Goal: Communication & Community: Answer question/provide support

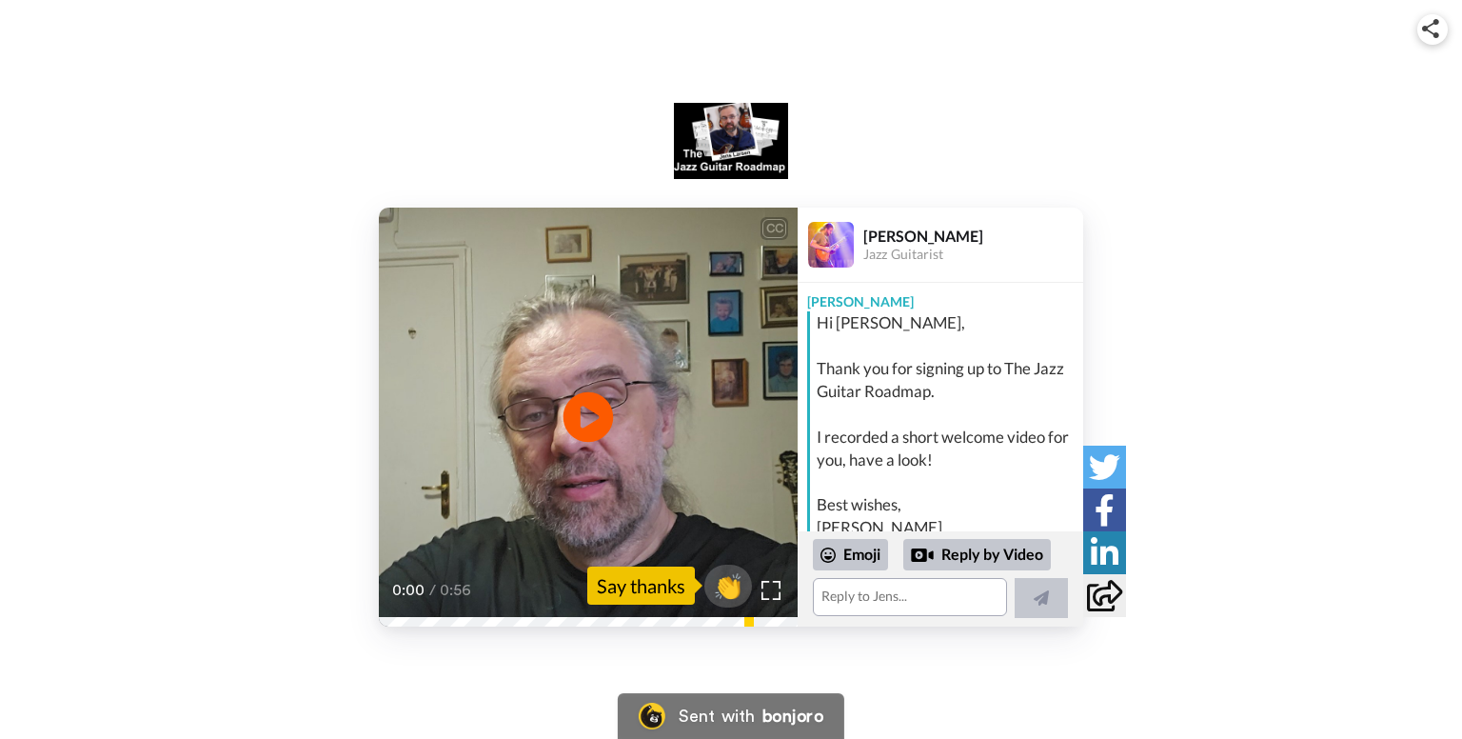
click at [598, 413] on icon at bounding box center [589, 416] width 50 height 50
click at [55, 365] on div "CC Play/Pause going for it with the courses, so I hope I'm not making a mess of…" at bounding box center [731, 417] width 1462 height 419
click at [847, 591] on textarea at bounding box center [910, 597] width 194 height 38
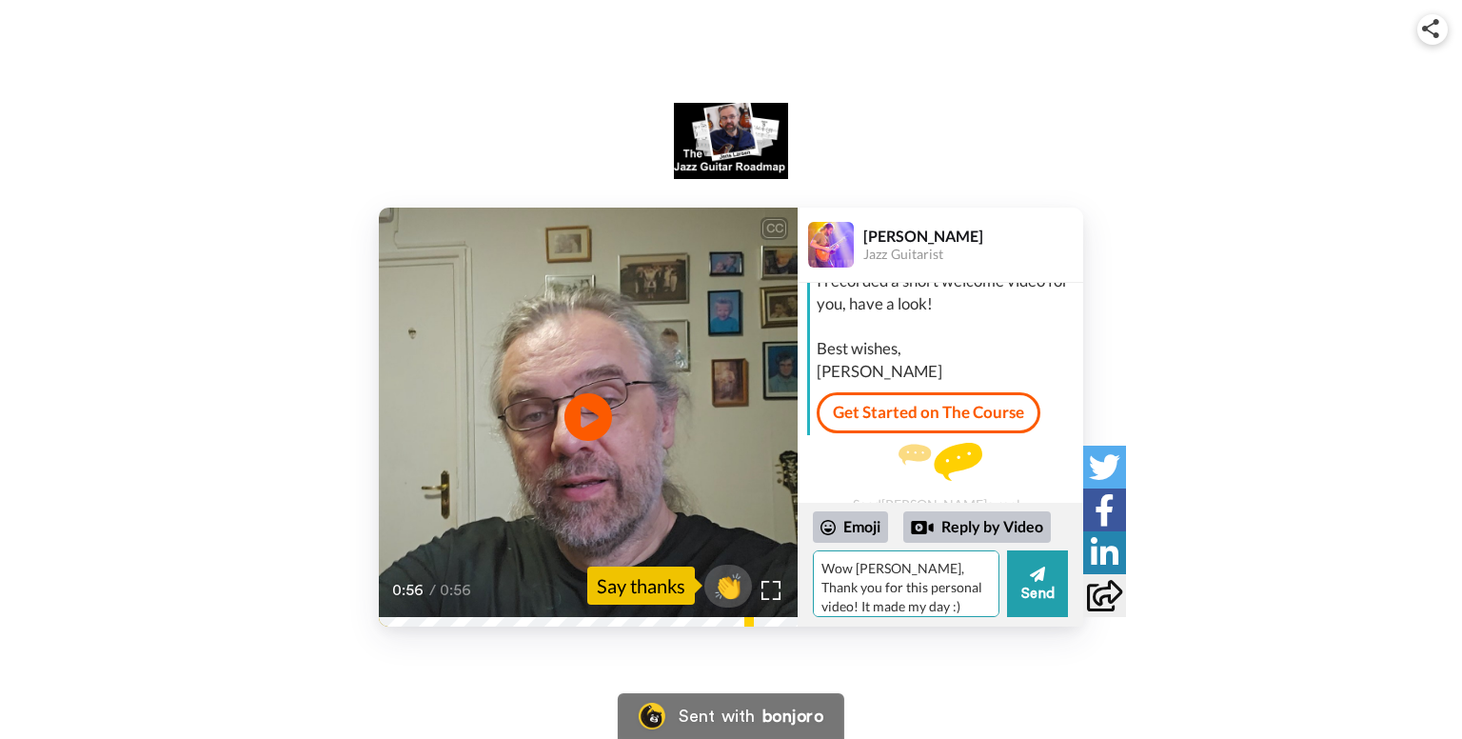
scroll to position [175, 0]
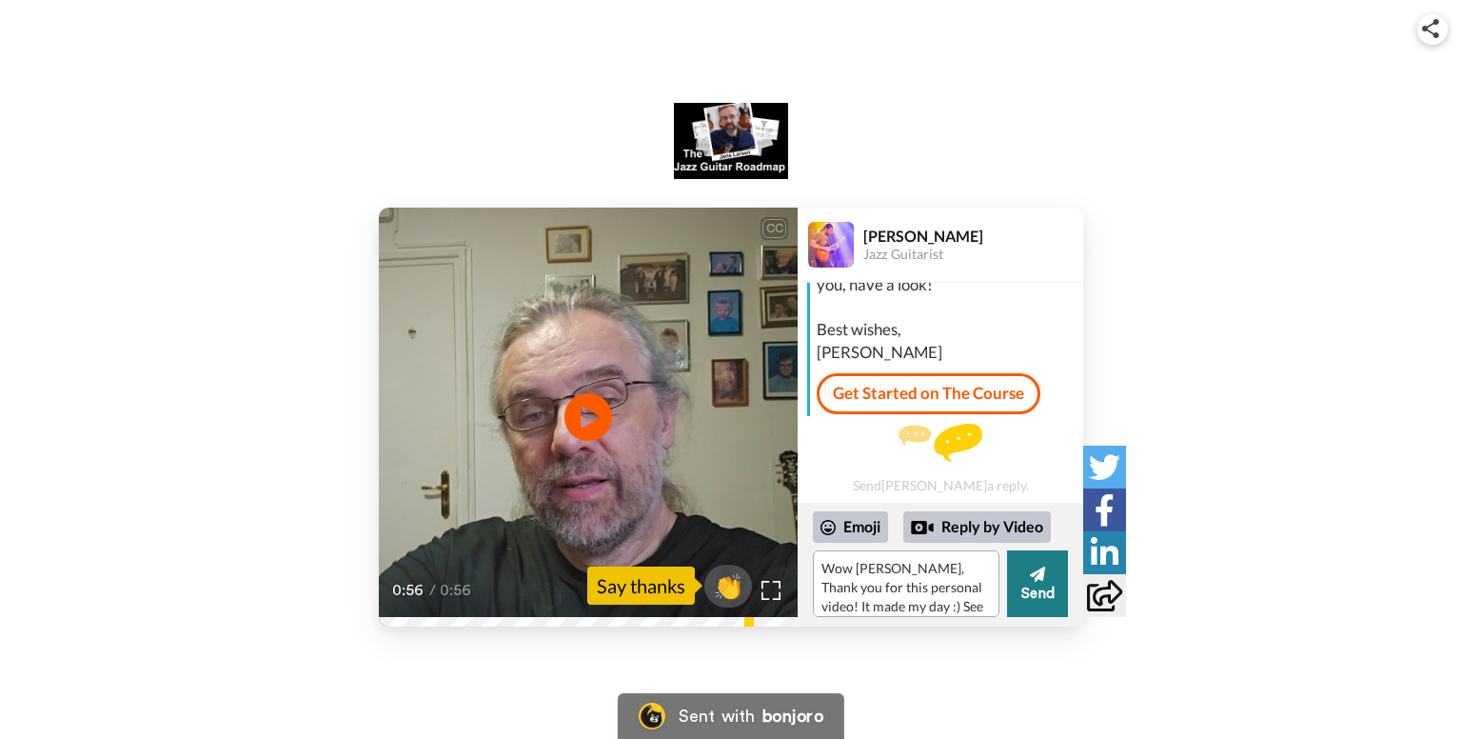
click at [1036, 563] on button "Send" at bounding box center [1037, 583] width 61 height 67
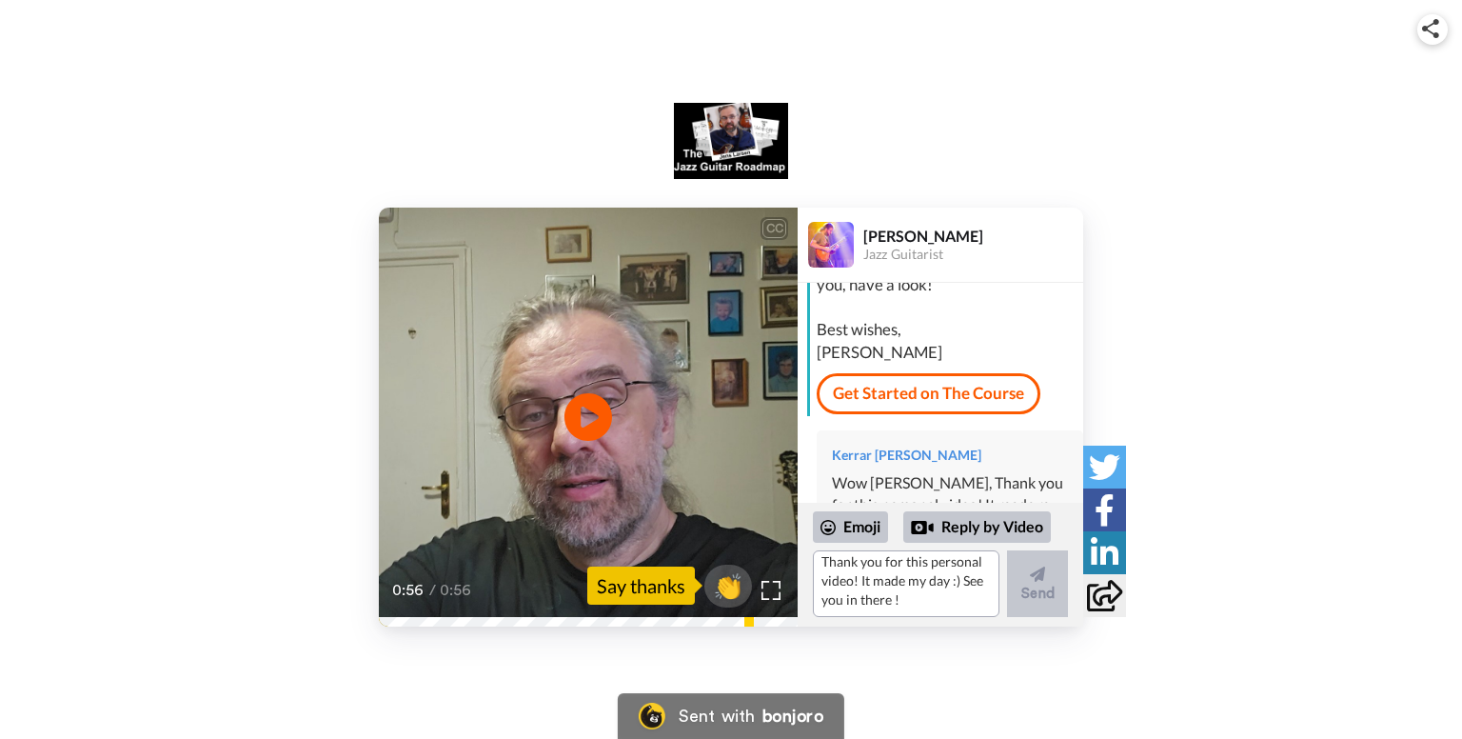
scroll to position [0, 0]
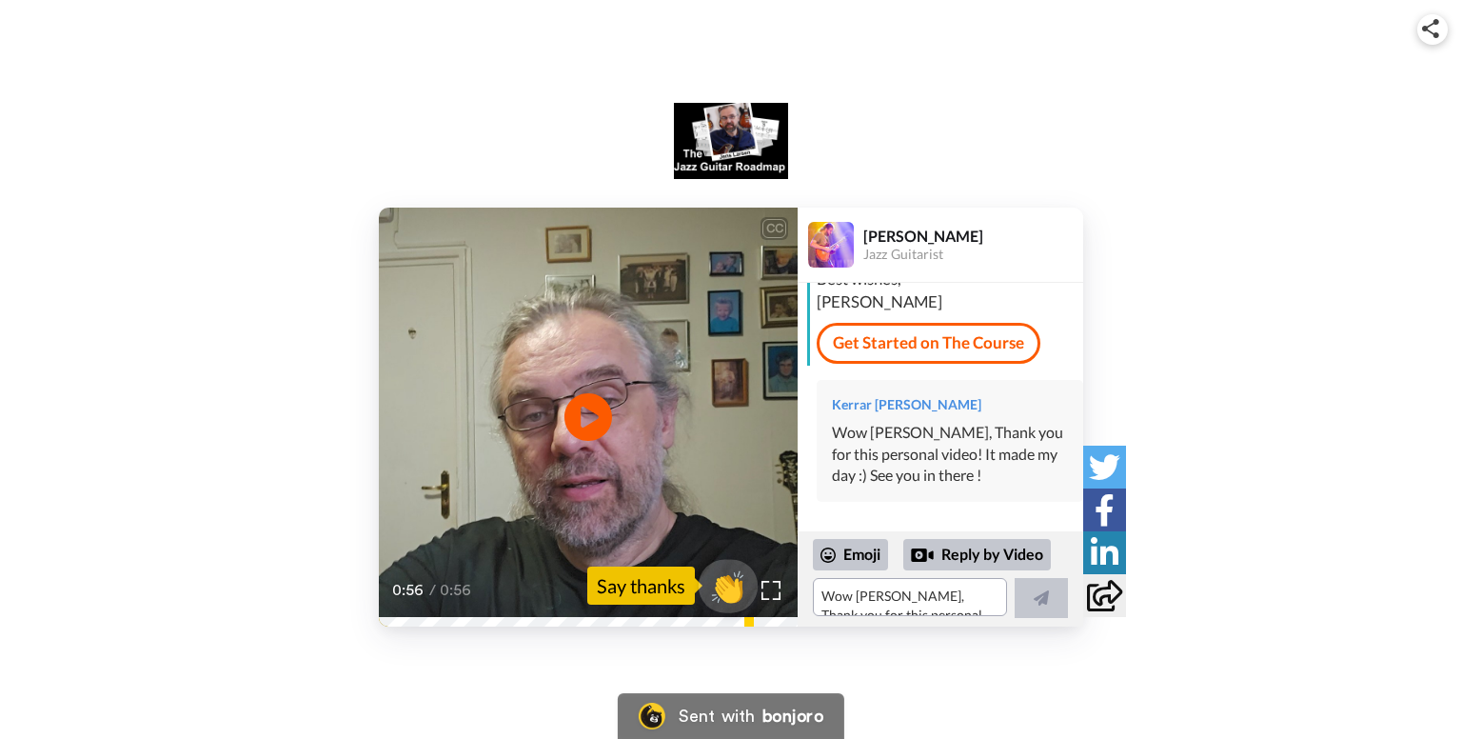
click at [722, 584] on span "👏" at bounding box center [729, 585] width 60 height 38
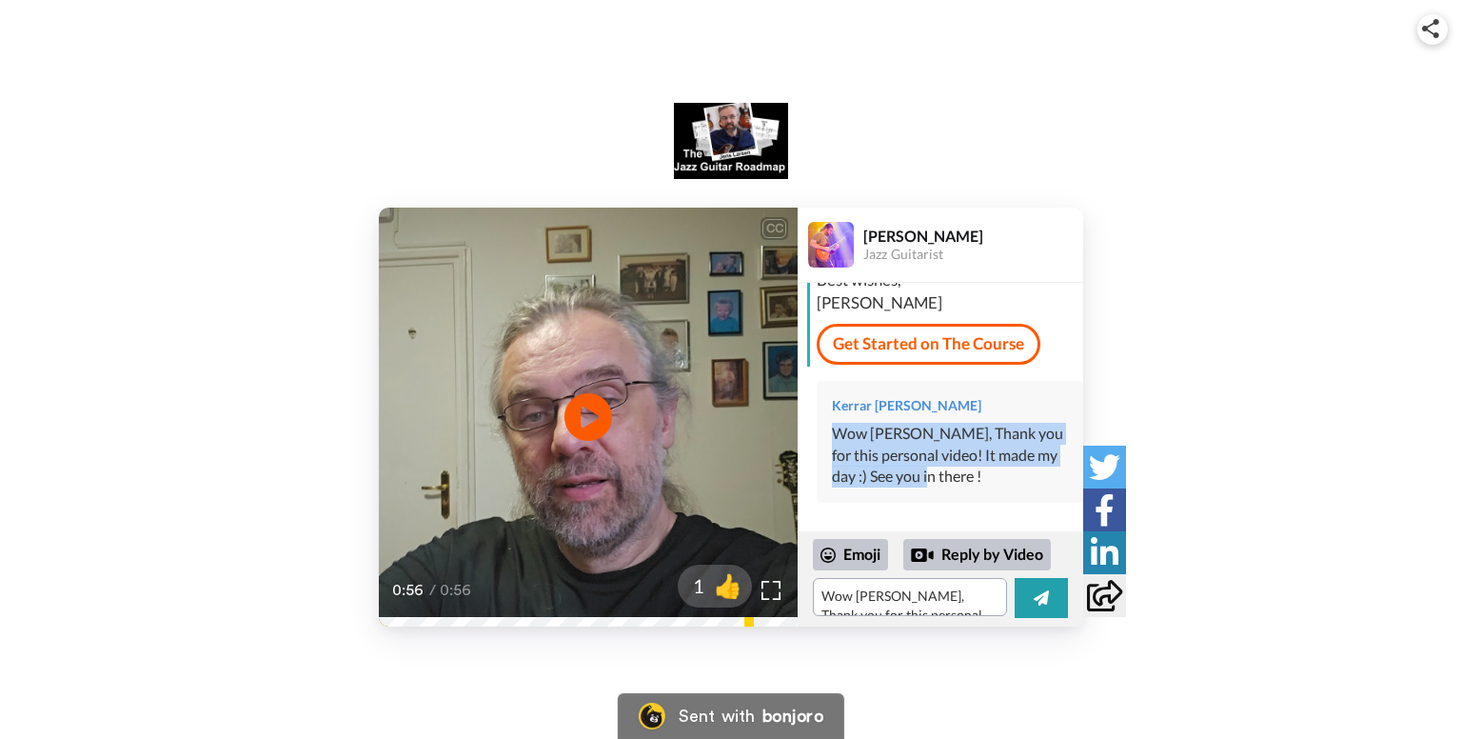
drag, startPoint x: 963, startPoint y: 469, endPoint x: 824, endPoint y: 439, distance: 142.3
click at [824, 439] on div "Kerrar [PERSON_NAME] Wow [PERSON_NAME], Thank you for this personal video! It m…" at bounding box center [950, 442] width 267 height 123
click at [833, 434] on div "Wow [PERSON_NAME], Thank you for this personal video! It made my day :) See you…" at bounding box center [950, 456] width 236 height 66
click at [887, 591] on textarea "👏" at bounding box center [910, 597] width 194 height 38
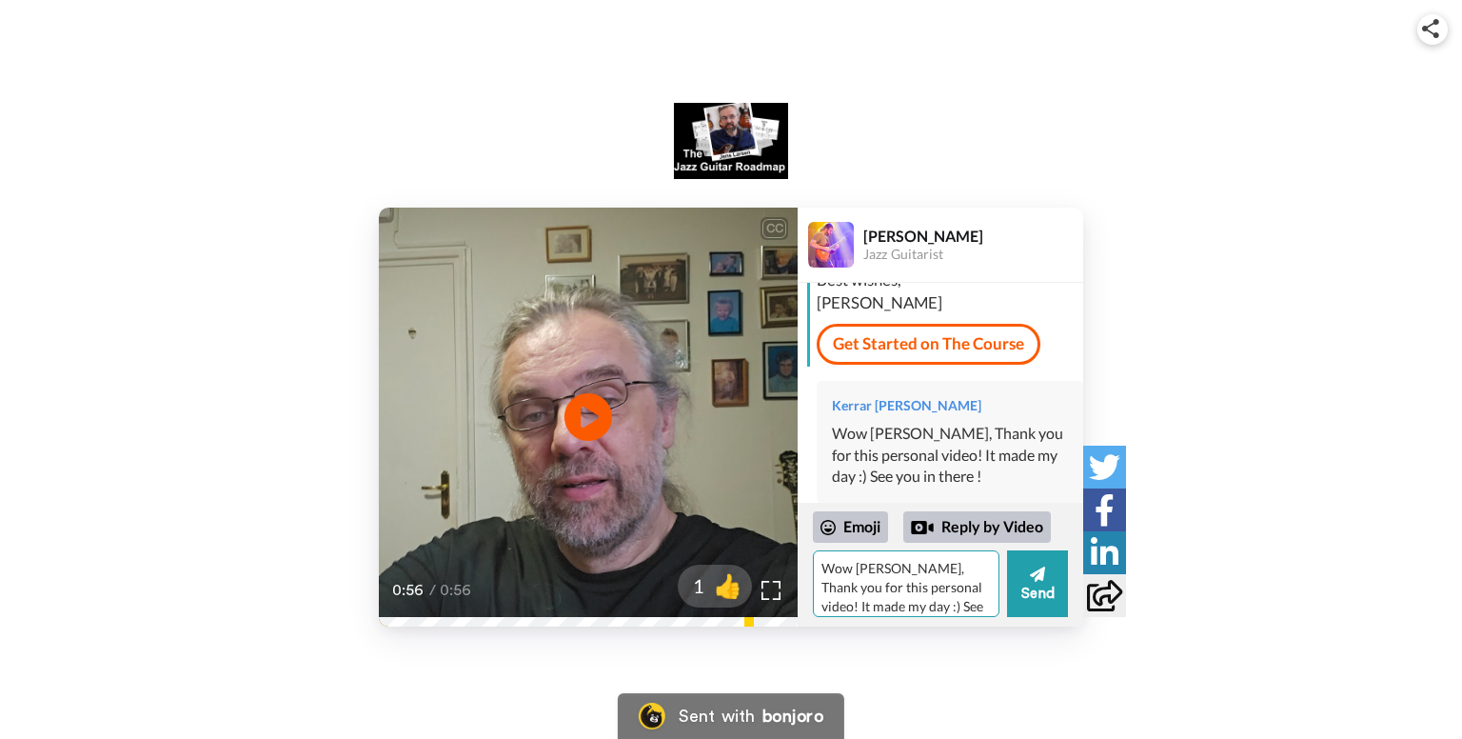
scroll to position [254, 0]
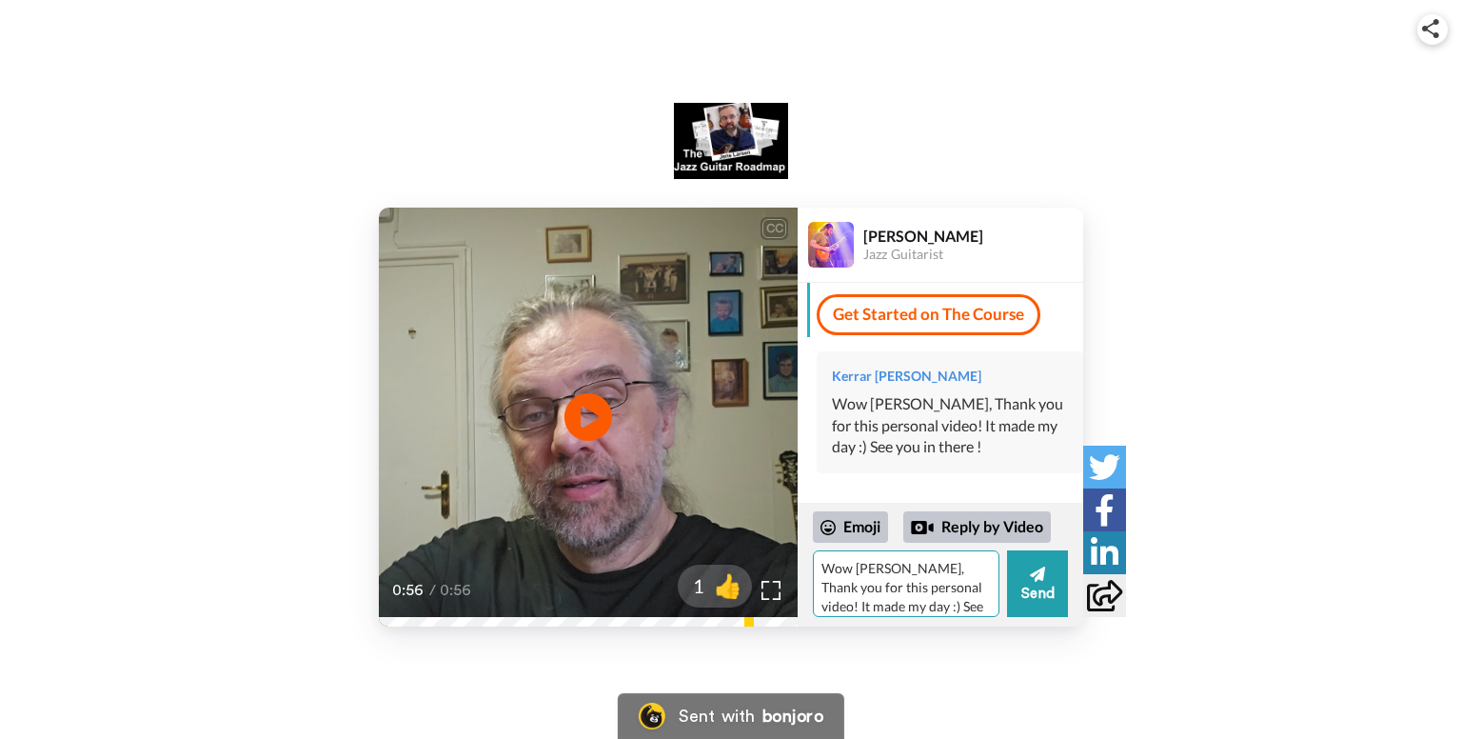
type textarea "👏"
type textarea "PS: you said my name just fine ;)"
click at [1034, 584] on button "Send" at bounding box center [1037, 583] width 61 height 67
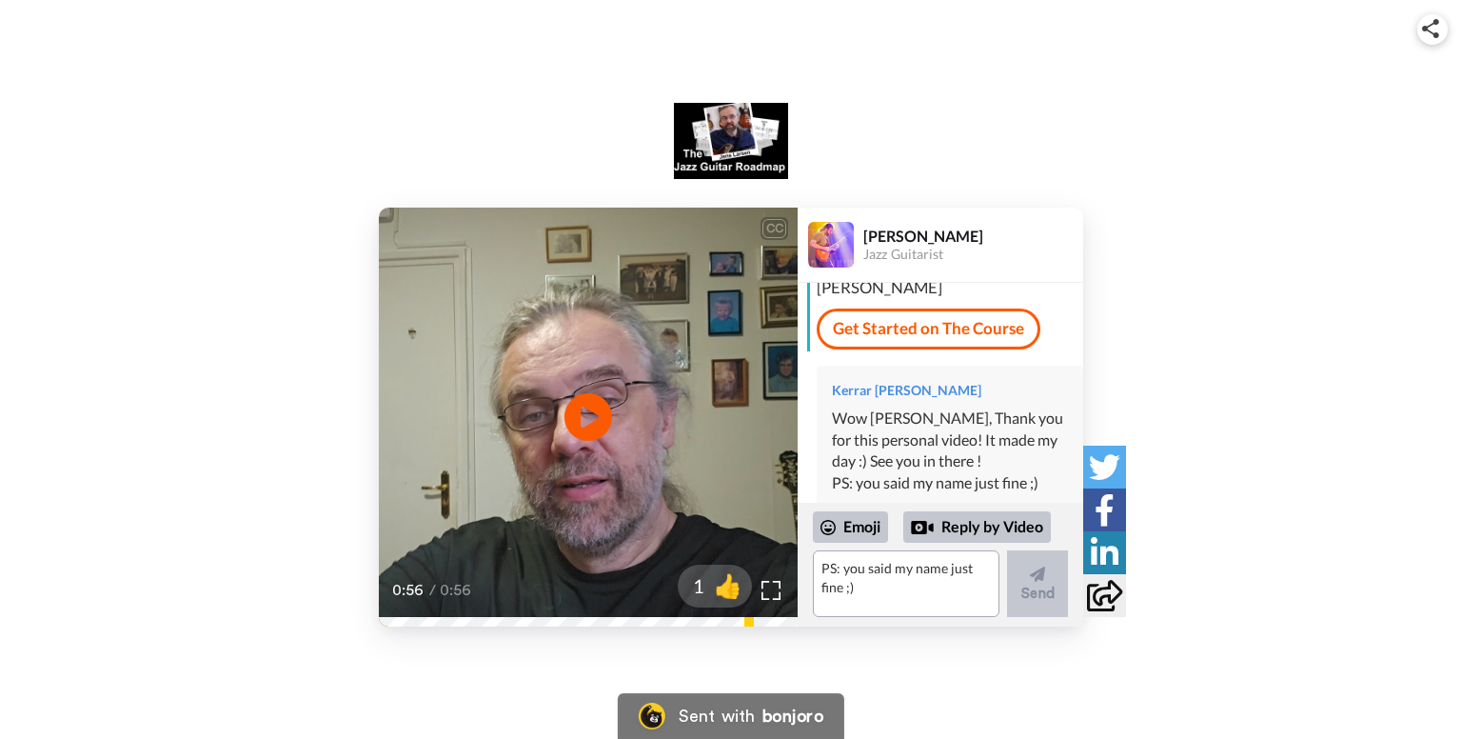
scroll to position [275, 0]
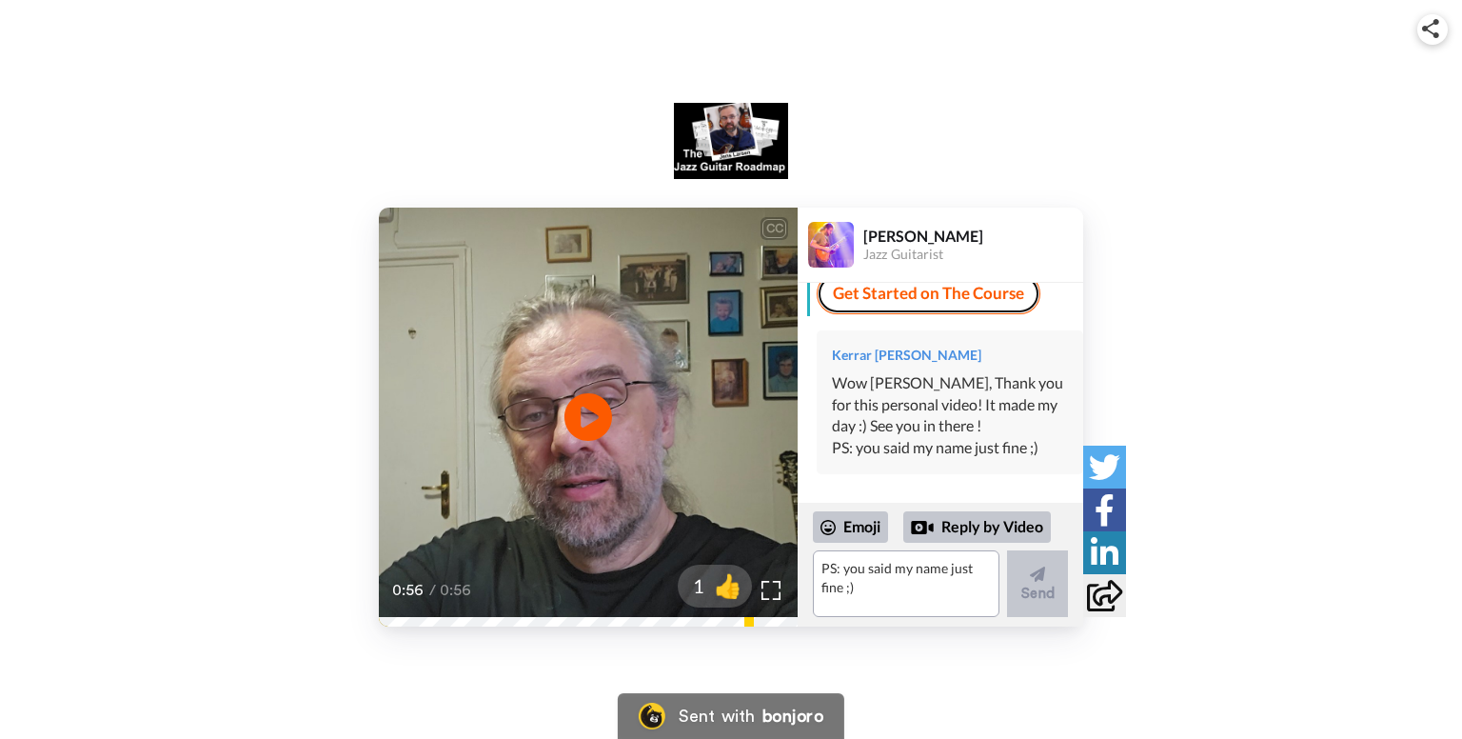
click at [886, 306] on link "Get Started on The Course" at bounding box center [929, 293] width 224 height 40
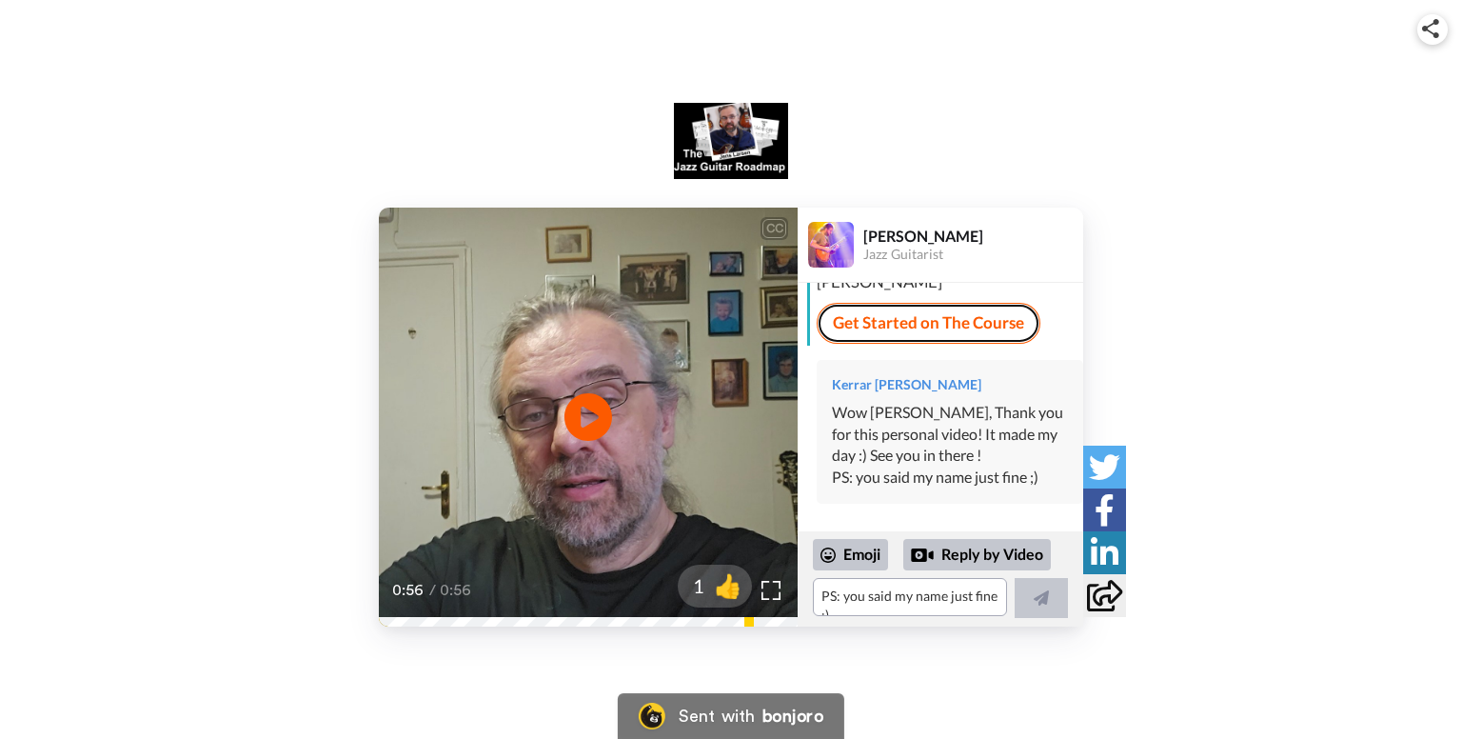
scroll to position [247, 0]
